Goal: Find specific fact: Find specific fact

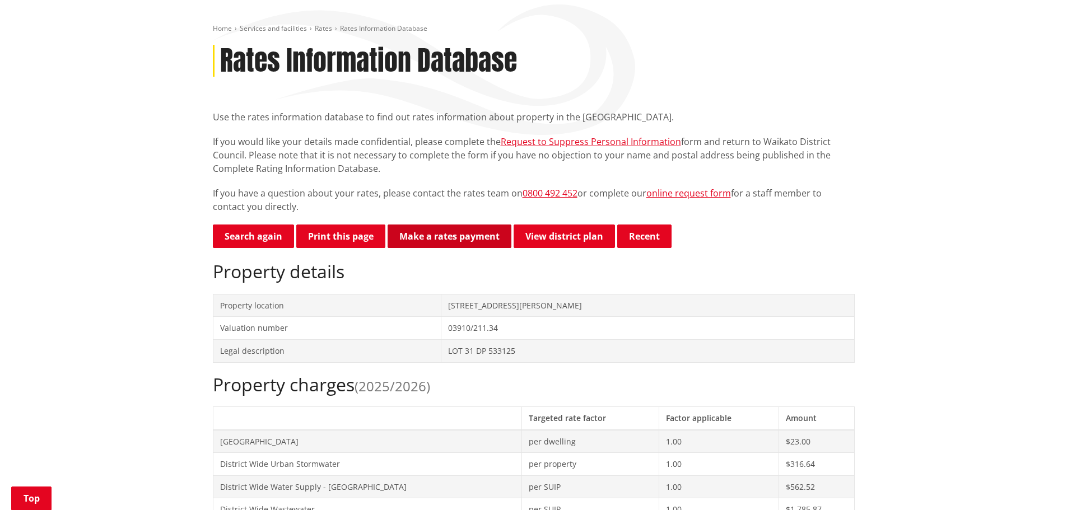
scroll to position [168, 0]
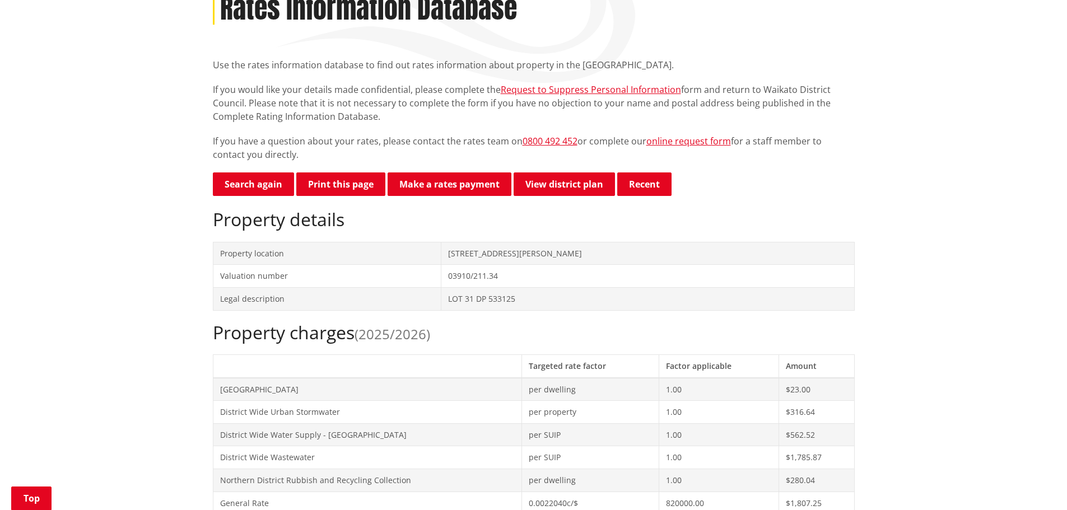
click at [477, 334] on h2 "Property charges (2025/2026)" at bounding box center [534, 332] width 642 height 21
drag, startPoint x: 589, startPoint y: 252, endPoint x: 482, endPoint y: 244, distance: 107.8
click at [482, 244] on td "[STREET_ADDRESS][PERSON_NAME]" at bounding box center [647, 253] width 413 height 23
copy td "[STREET_ADDRESS][PERSON_NAME]"
drag, startPoint x: 569, startPoint y: 303, endPoint x: 459, endPoint y: 299, distance: 109.8
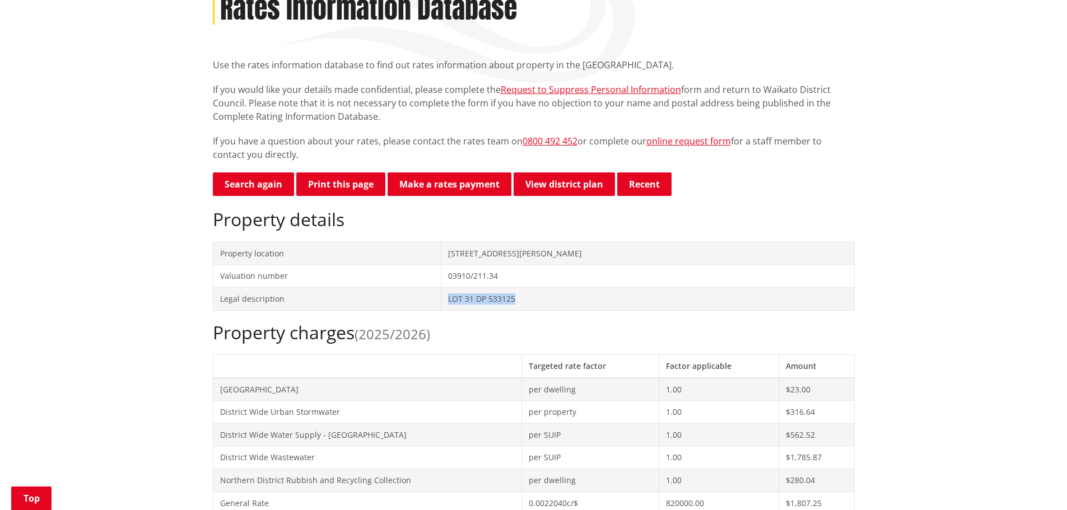
click at [459, 299] on tr "Legal description LOT 31 DP 533125" at bounding box center [533, 298] width 641 height 23
copy tr "LOT 31 DP 533125"
drag, startPoint x: 366, startPoint y: 463, endPoint x: 393, endPoint y: 440, distance: 35.7
click at [366, 463] on td "District Wide Wastewater" at bounding box center [367, 457] width 309 height 23
drag, startPoint x: 558, startPoint y: 297, endPoint x: 482, endPoint y: 295, distance: 76.2
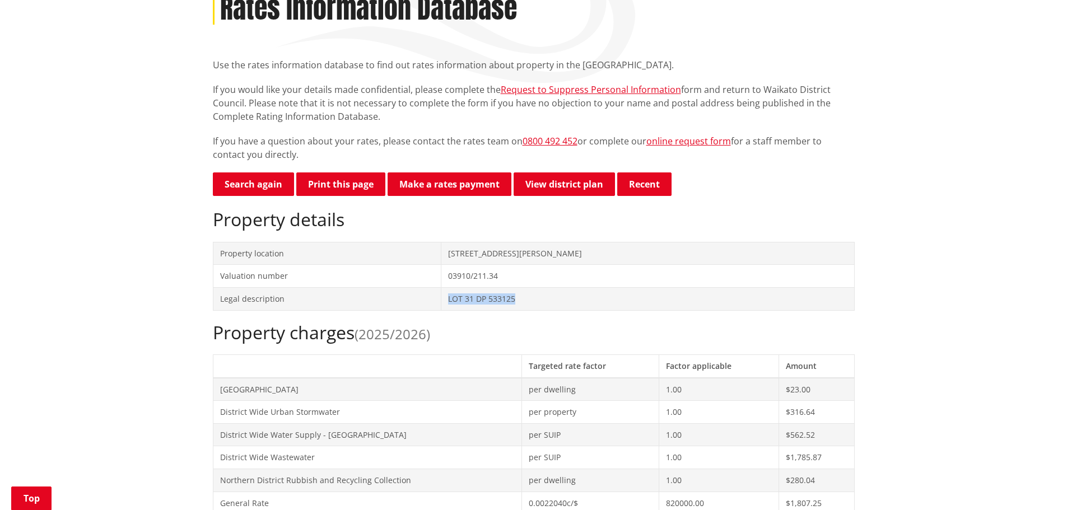
click at [482, 295] on td "LOT 31 DP 533125" at bounding box center [647, 298] width 413 height 23
copy td "LOT 31 DP 533125"
click at [319, 185] on button "Print this page" at bounding box center [340, 184] width 89 height 24
